Goal: Find specific page/section: Find specific page/section

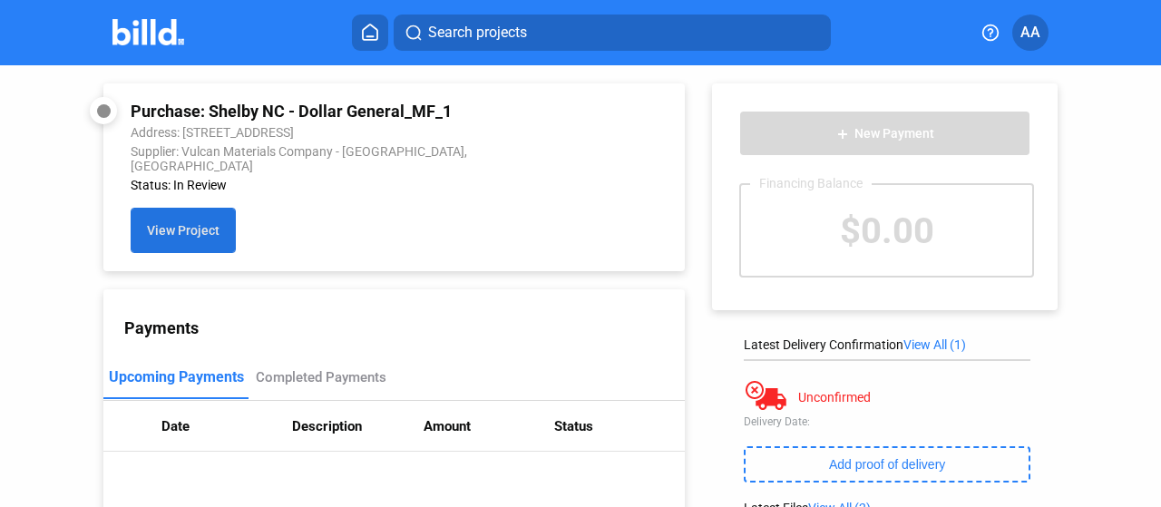
click at [185, 226] on span "View Project" at bounding box center [183, 231] width 73 height 15
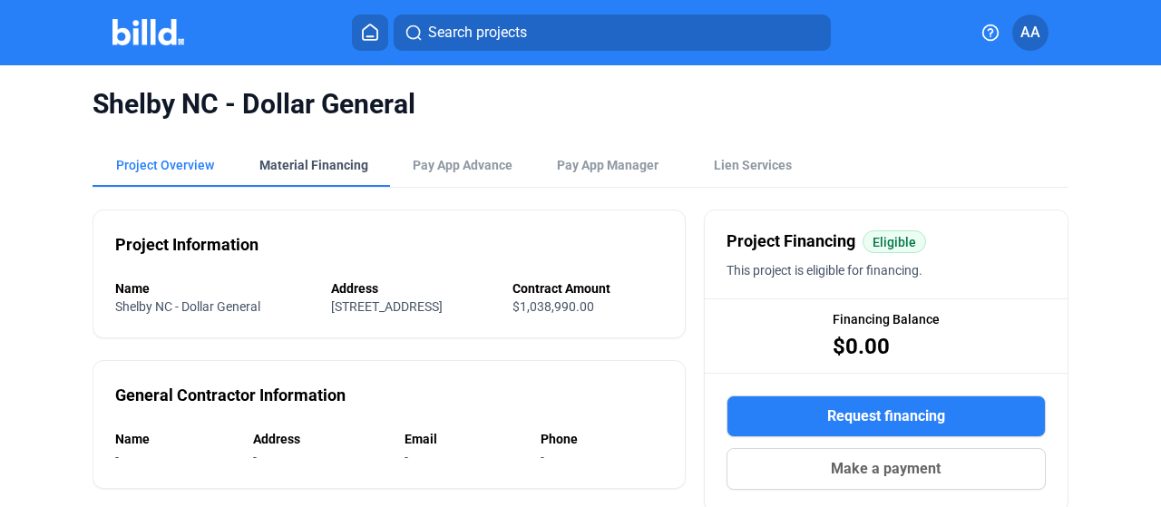
click at [318, 150] on div "Material Financing" at bounding box center [314, 165] width 152 height 44
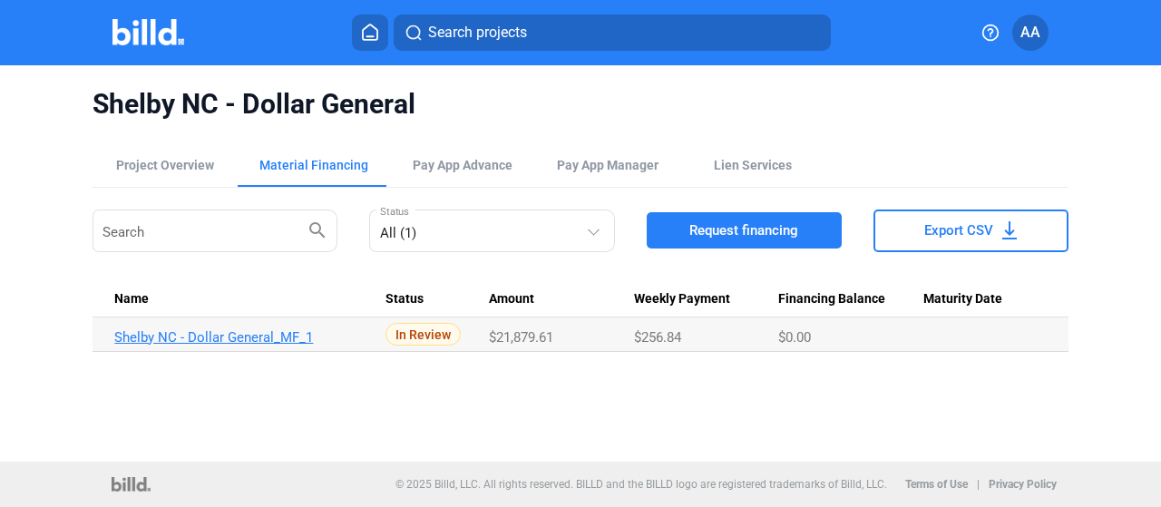
click at [356, 341] on link "Shelby NC - Dollar General_MF_1" at bounding box center [242, 337] width 257 height 16
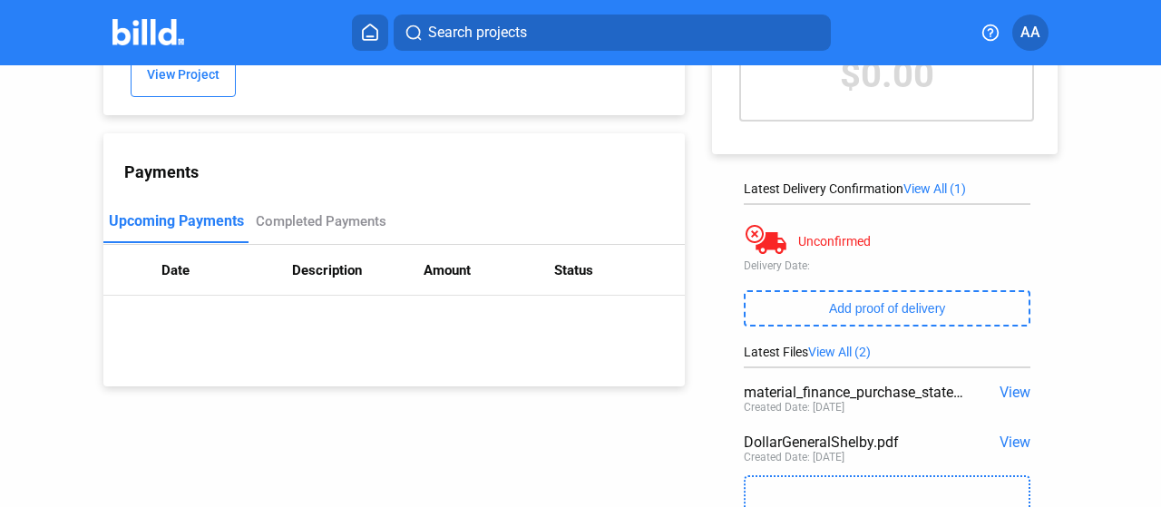
scroll to position [91, 0]
